Goal: Navigation & Orientation: Find specific page/section

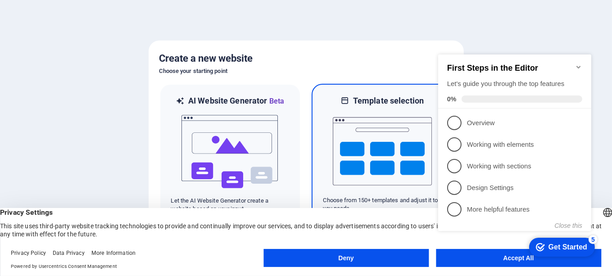
click at [396, 162] on img at bounding box center [382, 151] width 99 height 90
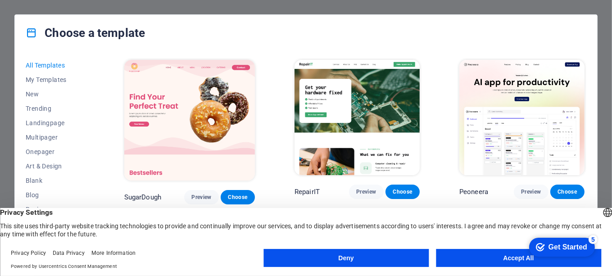
click at [507, 257] on button "Accept All" at bounding box center [518, 258] width 165 height 18
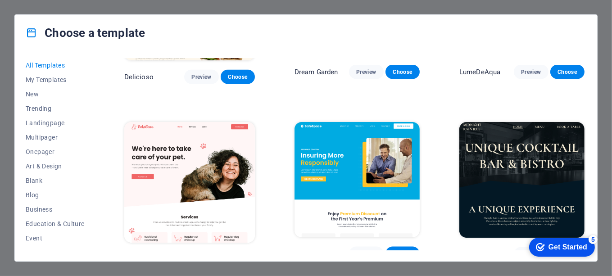
scroll to position [1485, 0]
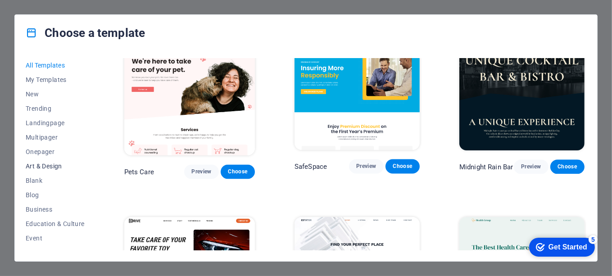
click at [49, 167] on span "Art & Design" at bounding box center [55, 165] width 59 height 7
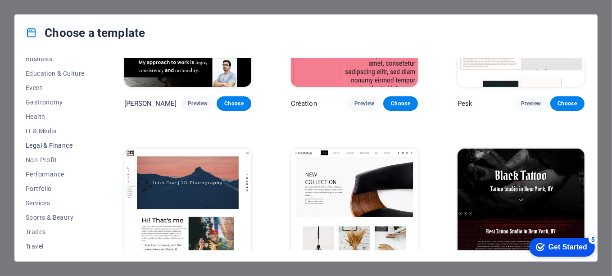
scroll to position [167, 0]
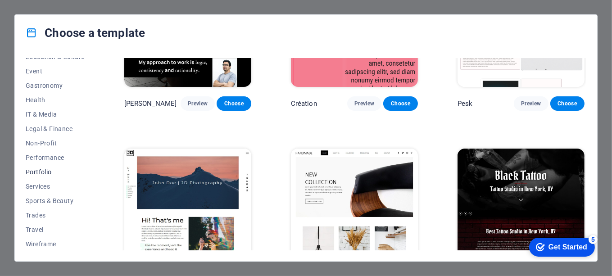
click at [49, 173] on span "Portfolio" at bounding box center [55, 171] width 59 height 7
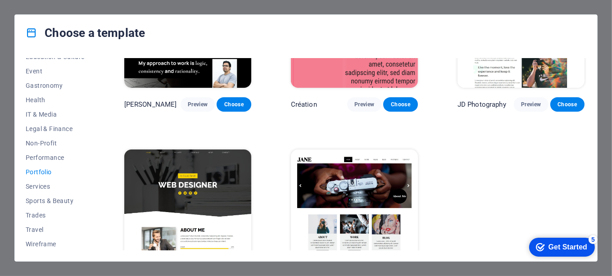
click at [43, 171] on span "Portfolio" at bounding box center [55, 171] width 59 height 7
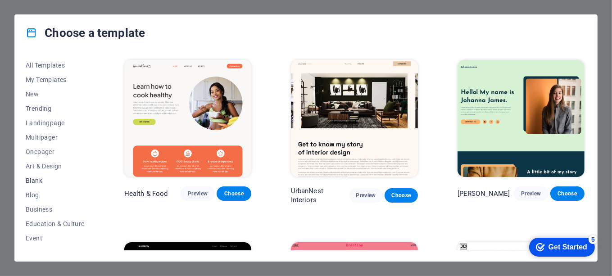
scroll to position [0, 0]
drag, startPoint x: 52, startPoint y: 168, endPoint x: 53, endPoint y: 177, distance: 9.0
click at [52, 175] on div "All Templates My Templates New Trending Landingpage Multipager Onepager Art & D…" at bounding box center [61, 154] width 70 height 192
click at [53, 166] on span "Art & Design" at bounding box center [55, 165] width 59 height 7
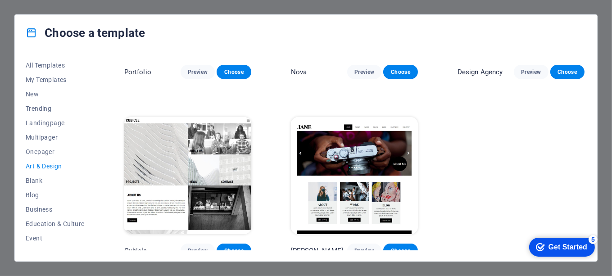
scroll to position [661, 0]
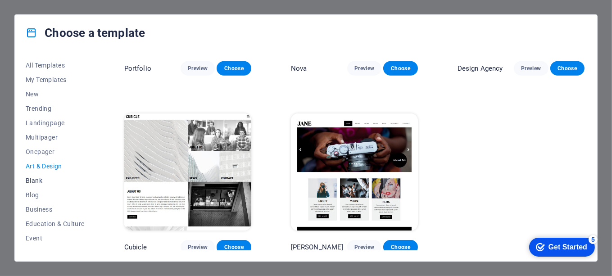
click at [46, 185] on button "Blank" at bounding box center [55, 180] width 59 height 14
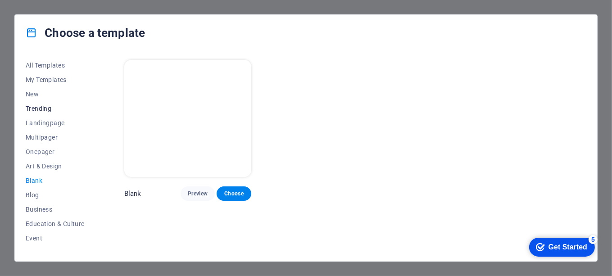
click at [48, 108] on span "Trending" at bounding box center [55, 108] width 59 height 7
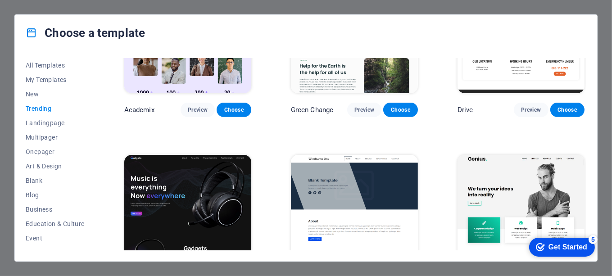
scroll to position [299, 0]
